Goal: Information Seeking & Learning: Learn about a topic

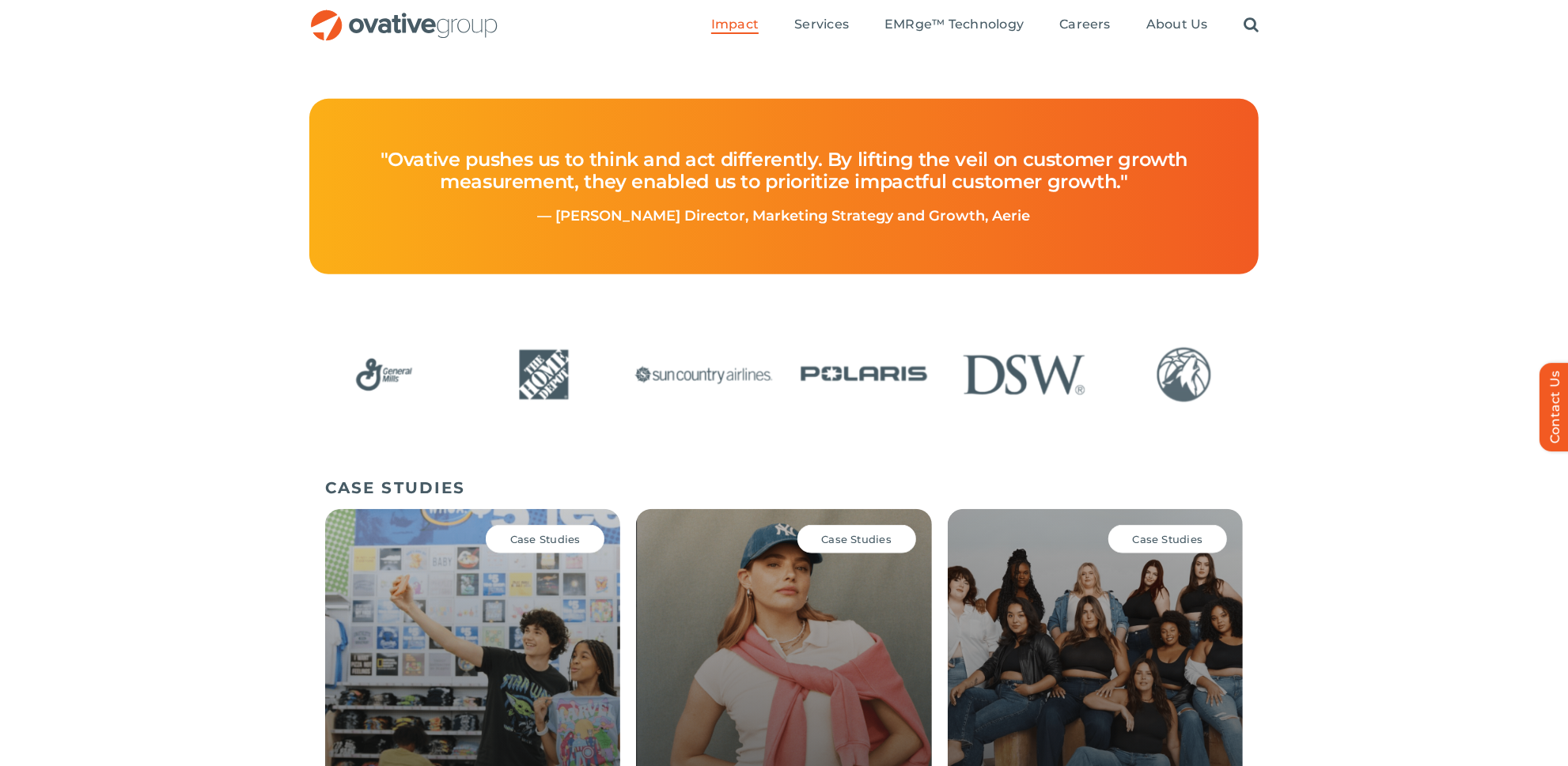
click at [465, 26] on img "OG_Full_horizontal_RGB" at bounding box center [404, 26] width 190 height 32
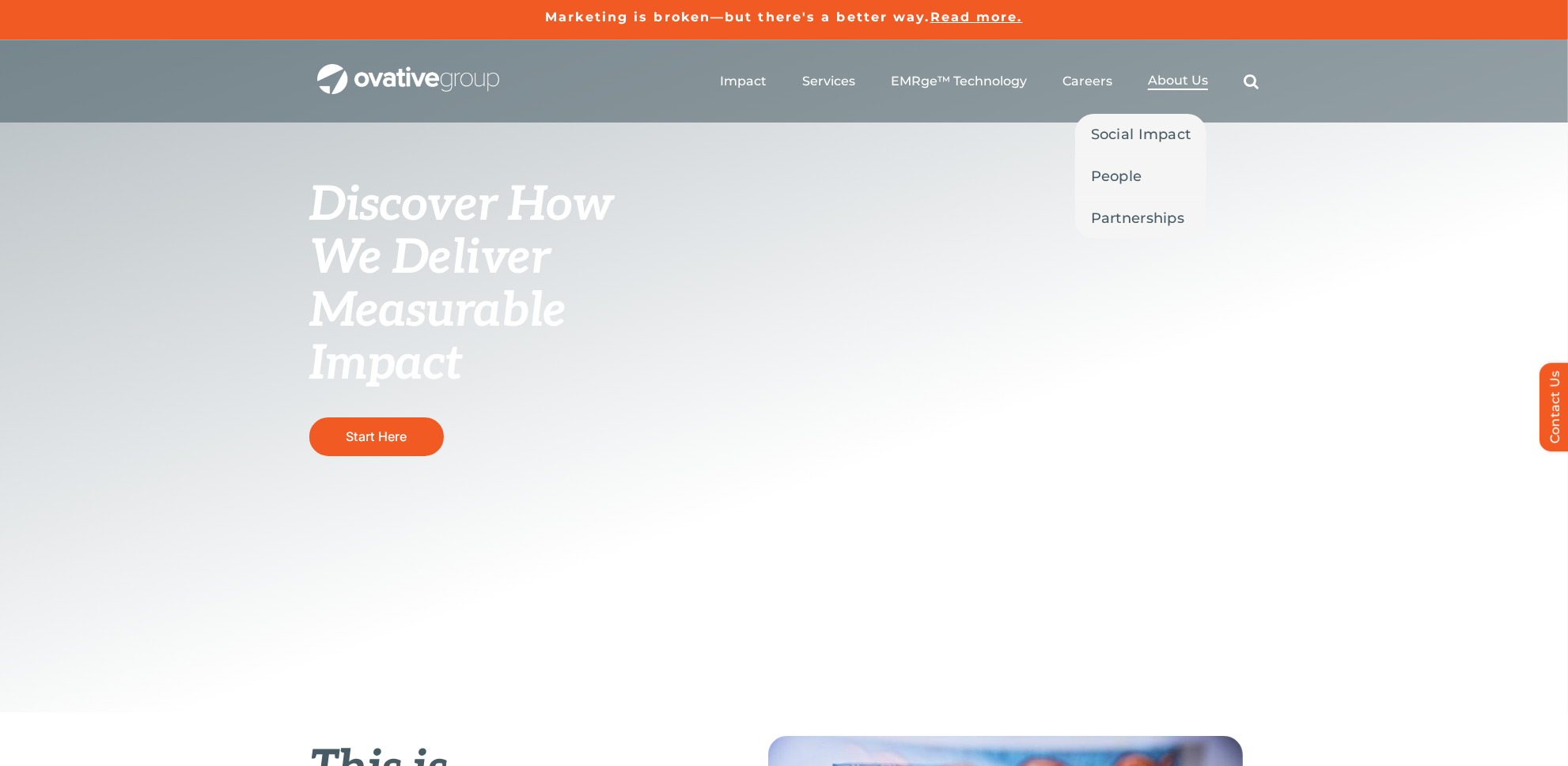
click at [1181, 81] on span "About Us" at bounding box center [1177, 81] width 60 height 16
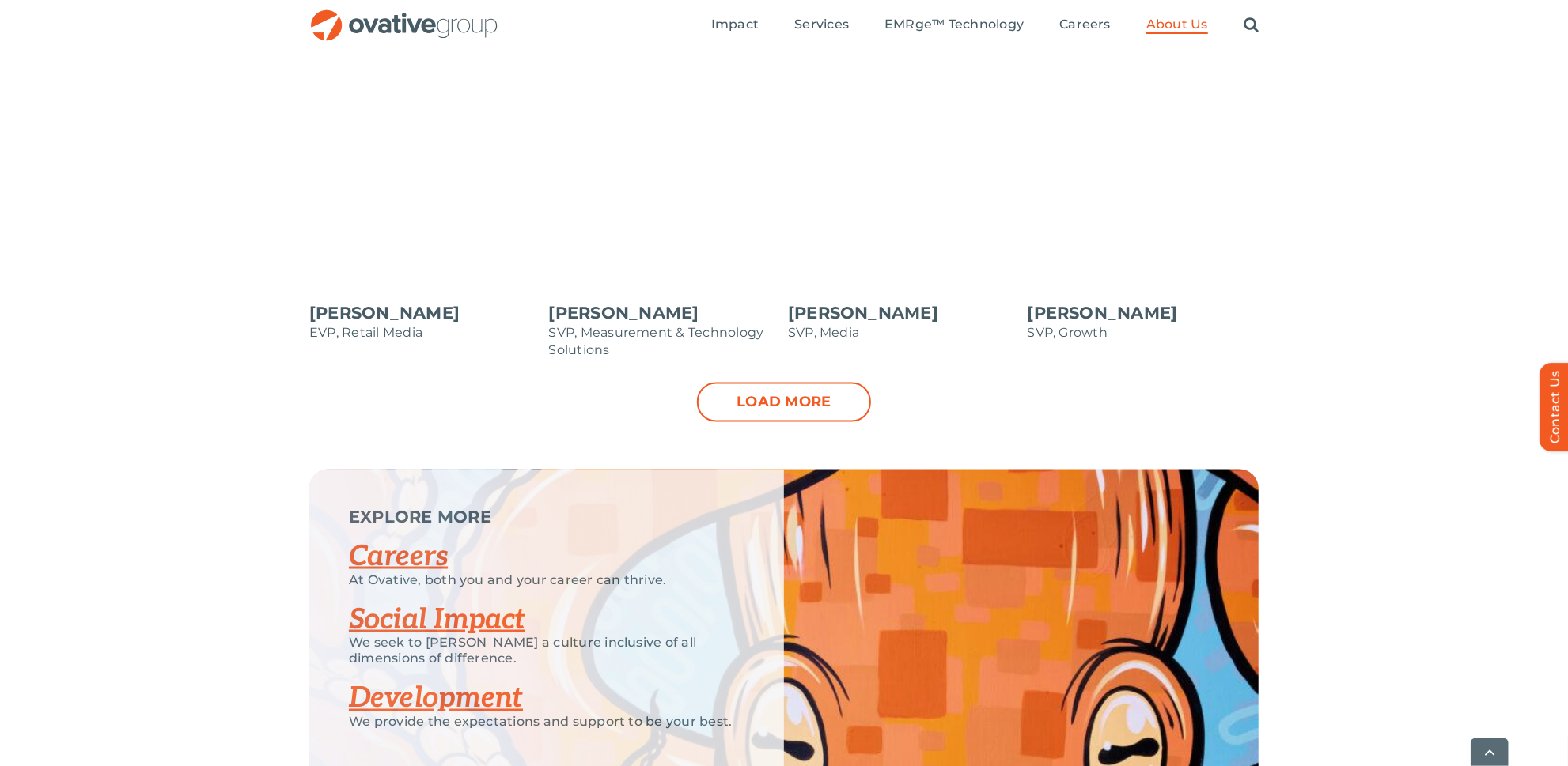
scroll to position [1724, 0]
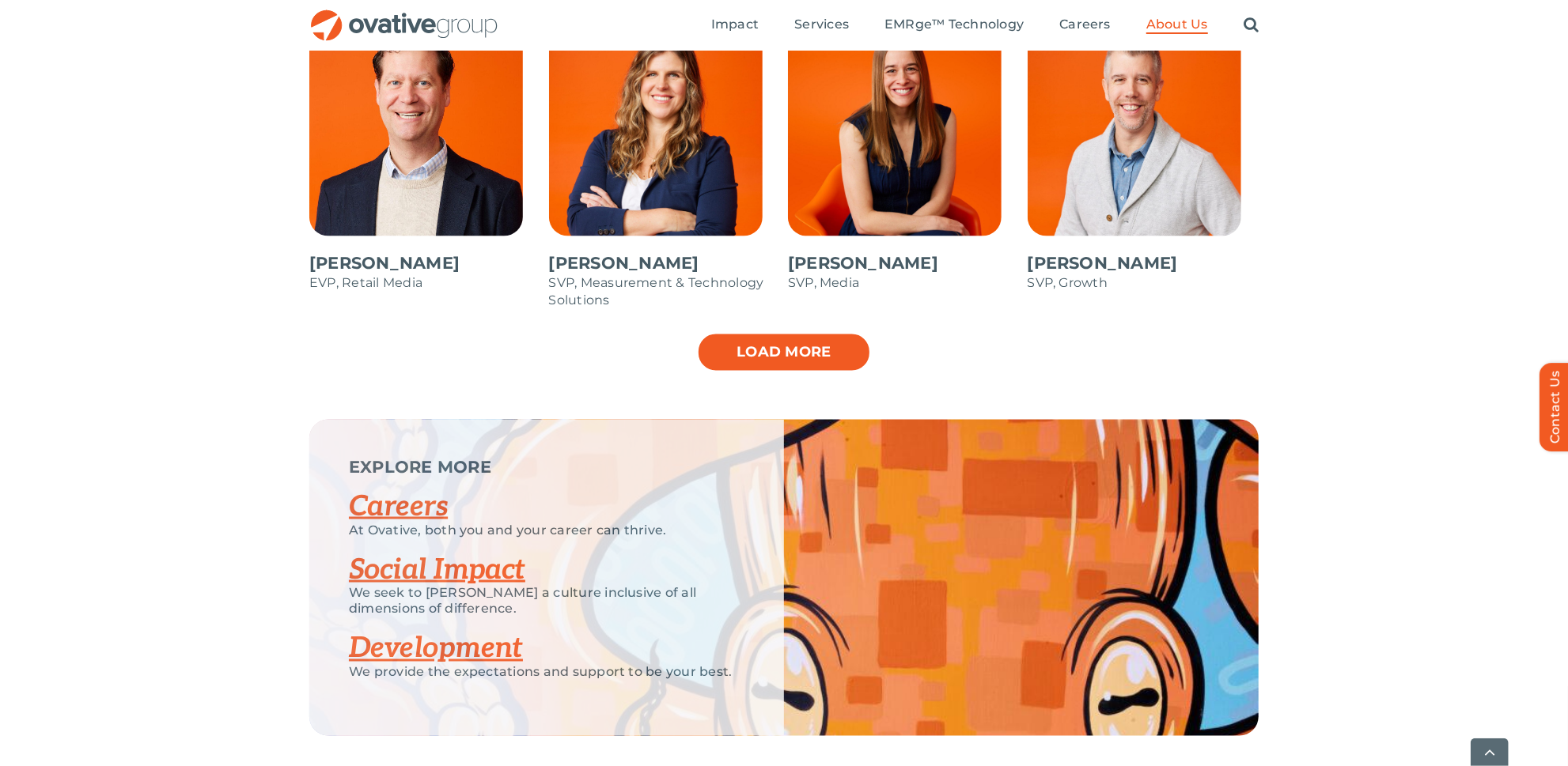
click at [795, 336] on link "Load more" at bounding box center [784, 353] width 175 height 40
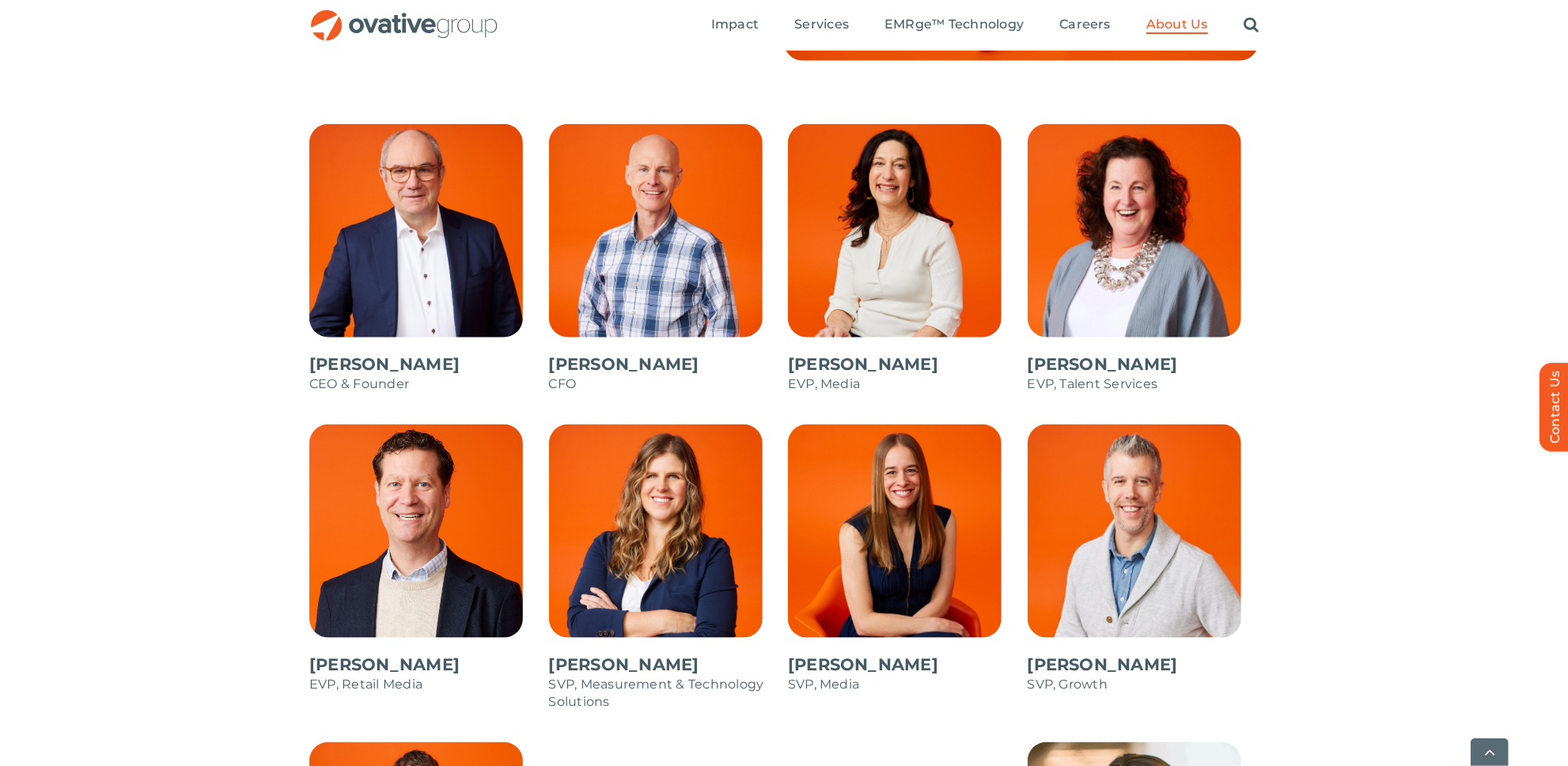
scroll to position [1342, 0]
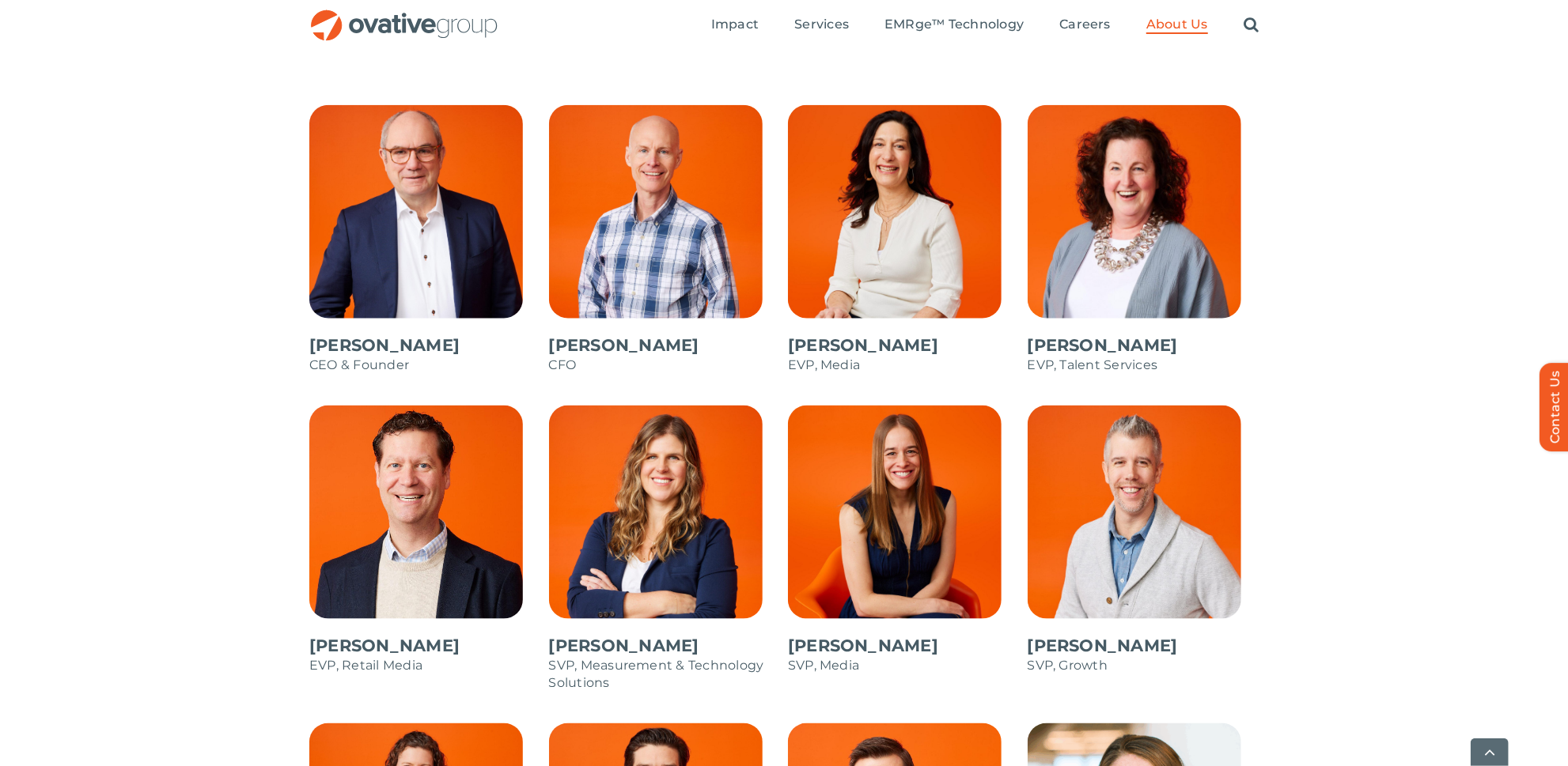
drag, startPoint x: 1322, startPoint y: 153, endPoint x: 1309, endPoint y: 53, distance: 100.8
click at [1322, 153] on div "Dale Nitschke CEO & Founder Steve Benson CFO Annie Zipfel EVP, Media Bonnie Gro…" at bounding box center [784, 763] width 1568 height 1316
